Goal: Task Accomplishment & Management: Manage account settings

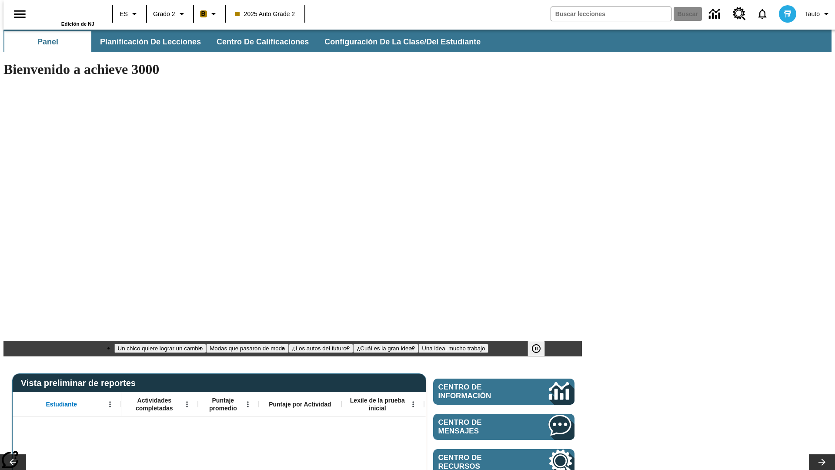
type input "-1"
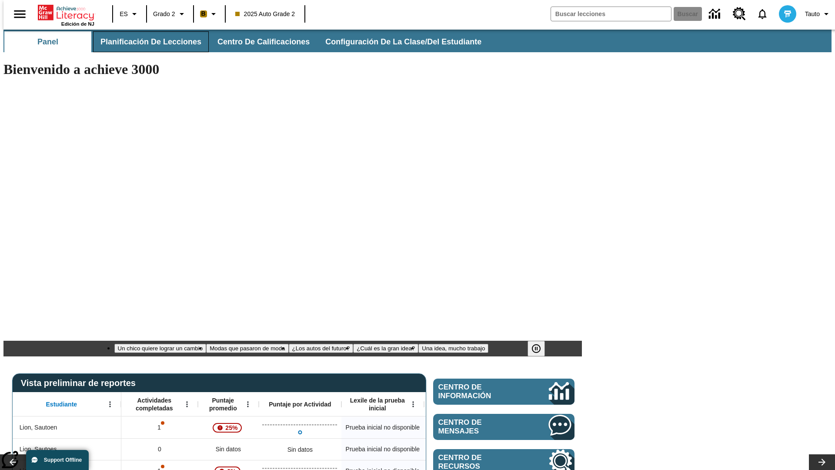
click at [146, 42] on span "Planificación de lecciones" at bounding box center [150, 42] width 101 height 10
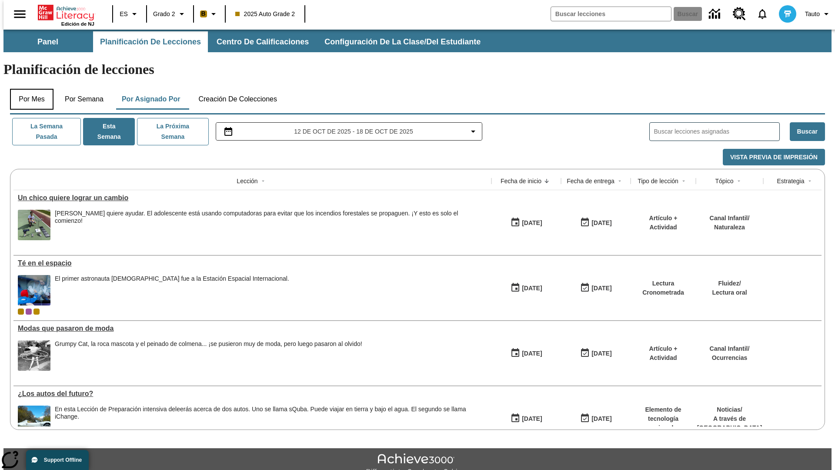
click at [28, 89] on button "Por mes" at bounding box center [31, 99] width 43 height 21
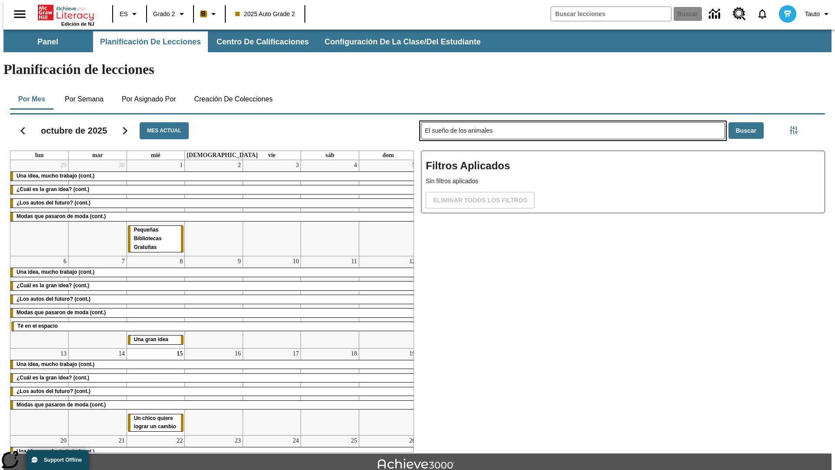
type input "El sueño de los animales"
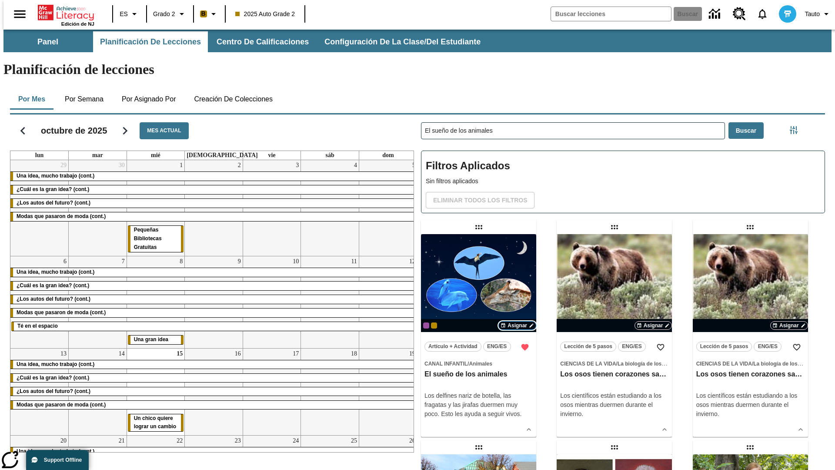
click at [517, 321] on span "Asignar" at bounding box center [517, 325] width 20 height 8
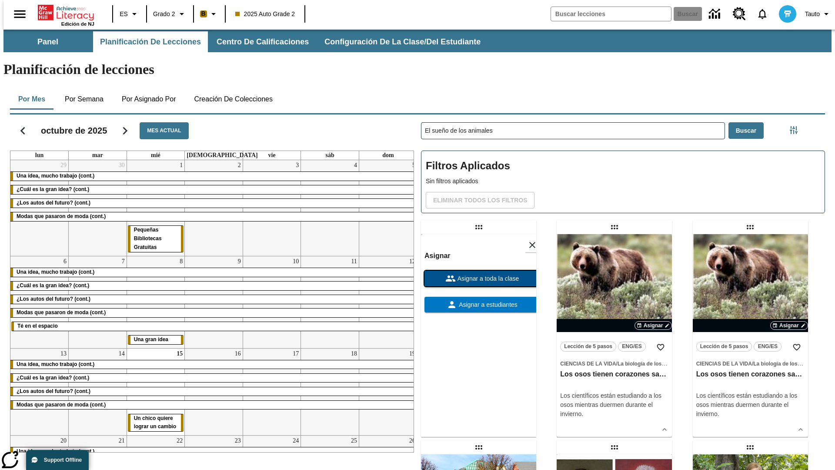
click at [478, 274] on span "Asignar a toda la clase" at bounding box center [487, 278] width 63 height 9
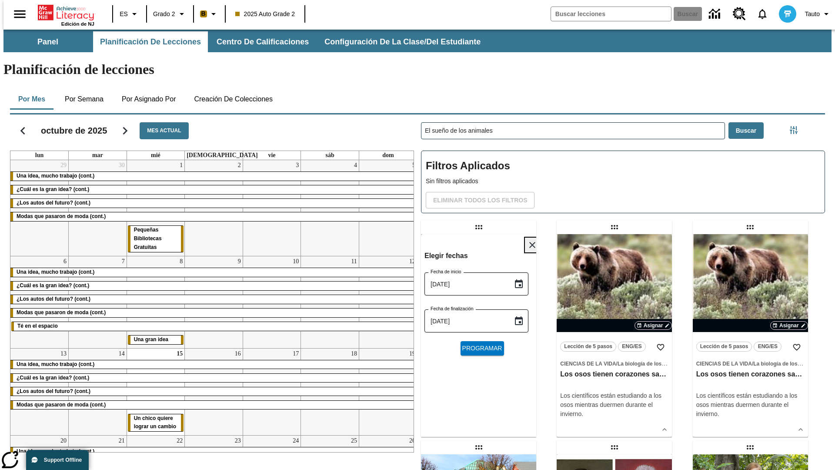
scroll to position [9, 0]
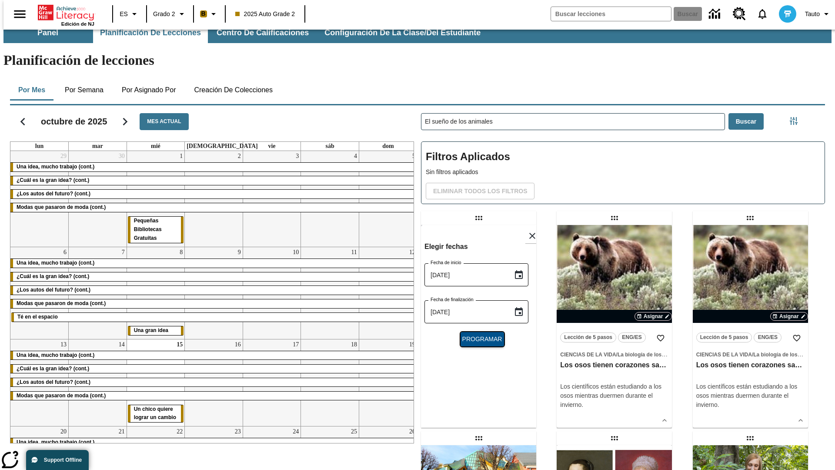
click at [478, 334] on span "Programar" at bounding box center [482, 338] width 40 height 9
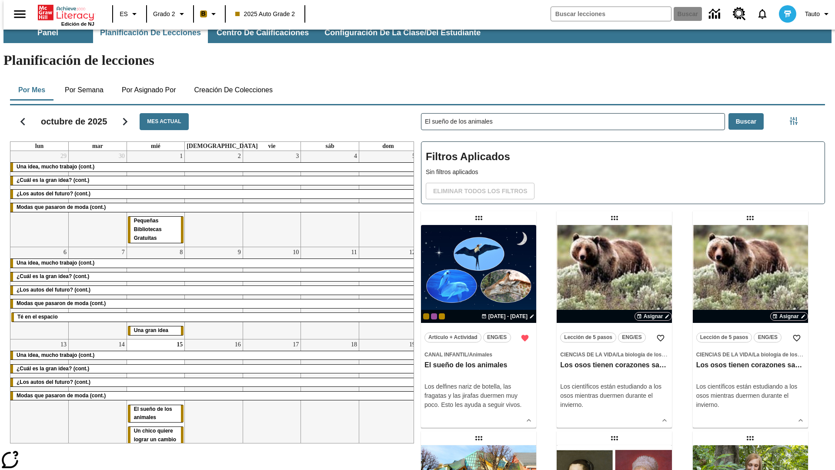
scroll to position [9, 0]
click at [63, 12] on icon "Portada" at bounding box center [67, 12] width 58 height 17
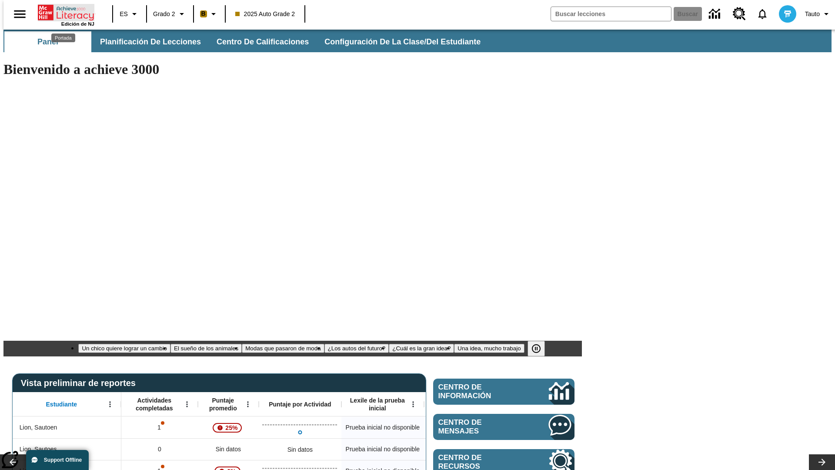
scroll to position [9, 0]
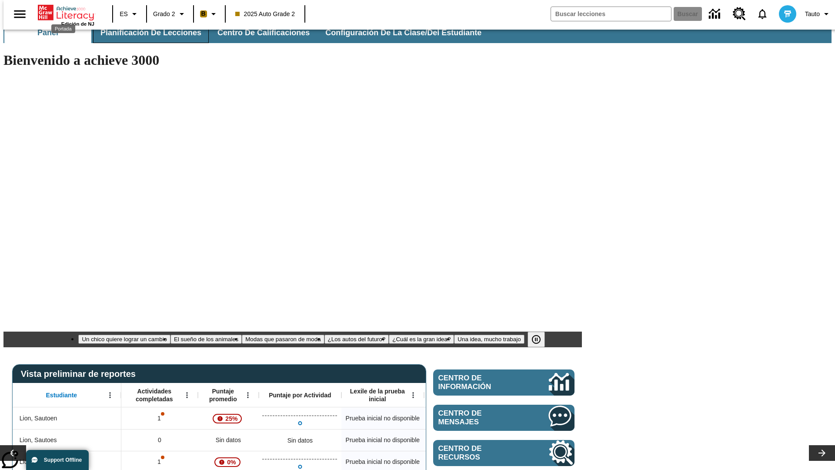
click at [146, 33] on span "Planificación de lecciones" at bounding box center [150, 33] width 101 height 10
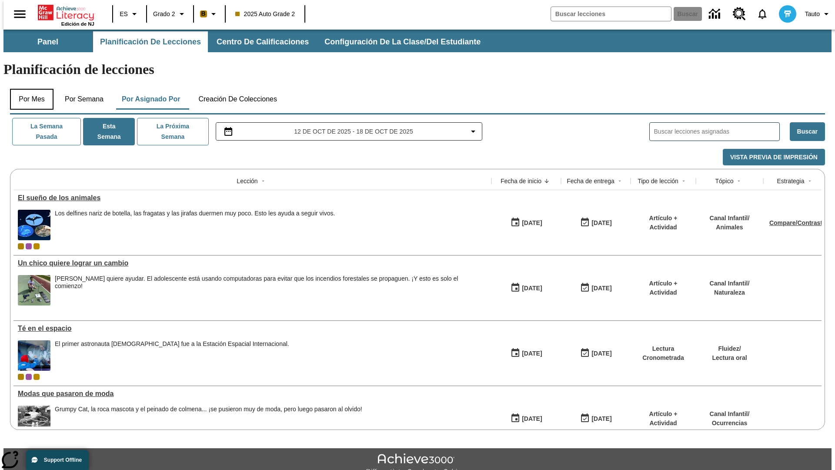
click at [28, 89] on button "Por mes" at bounding box center [31, 99] width 43 height 21
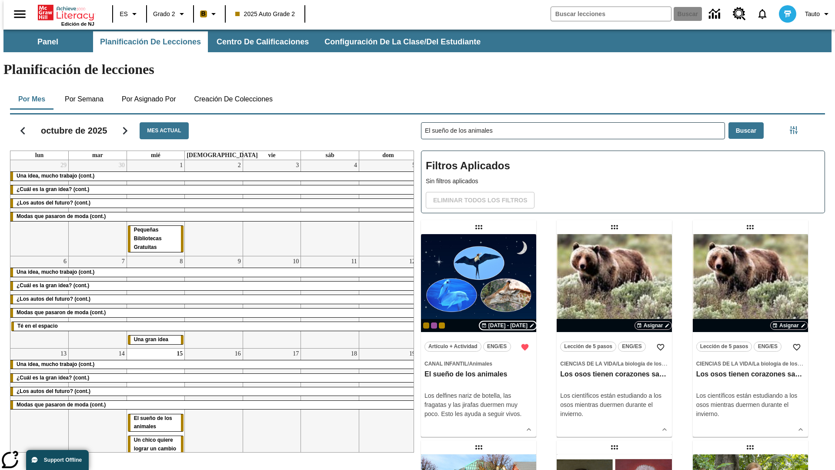
click at [510, 321] on span "[DATE] - [DATE]" at bounding box center [507, 325] width 39 height 8
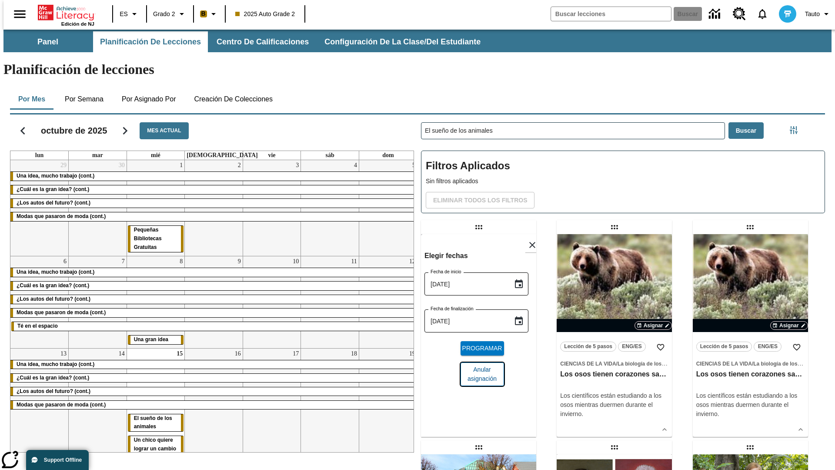
click at [478, 365] on span "Anular asignación" at bounding box center [482, 374] width 30 height 18
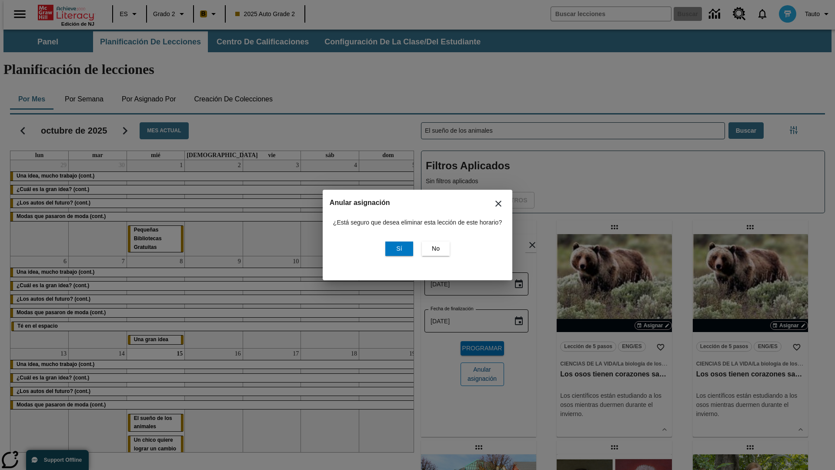
scroll to position [105, 0]
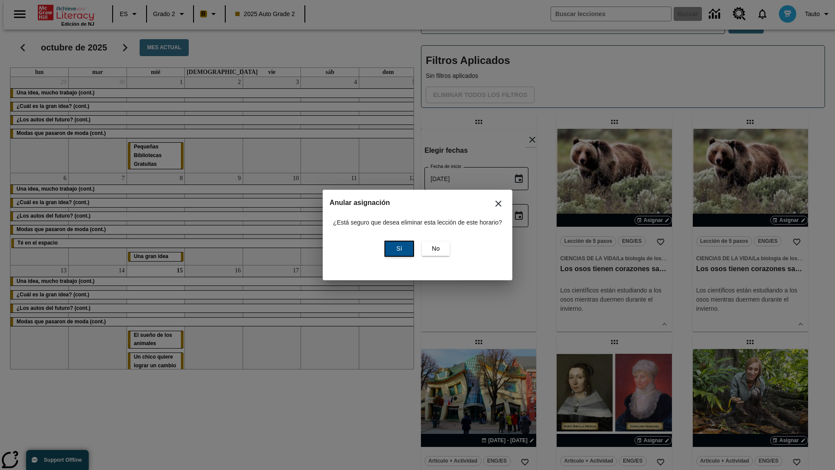
click at [398, 248] on span "Sí" at bounding box center [399, 248] width 6 height 9
